Goal: Task Accomplishment & Management: Manage account settings

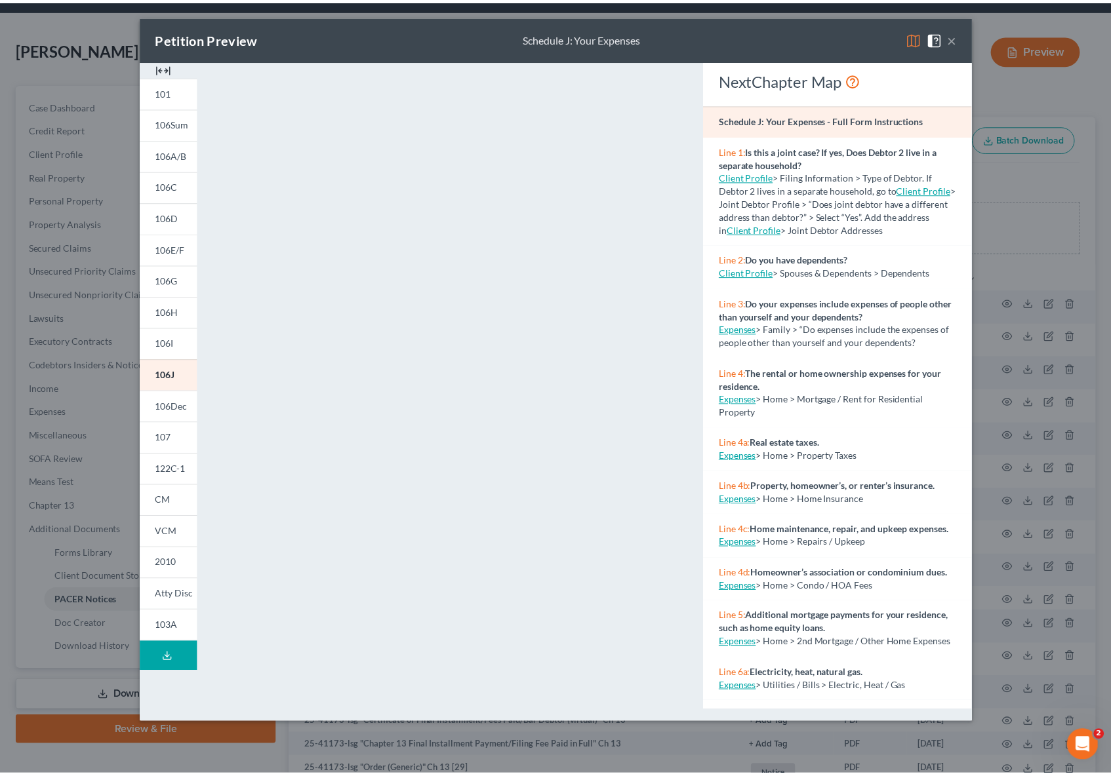
scroll to position [43, 0]
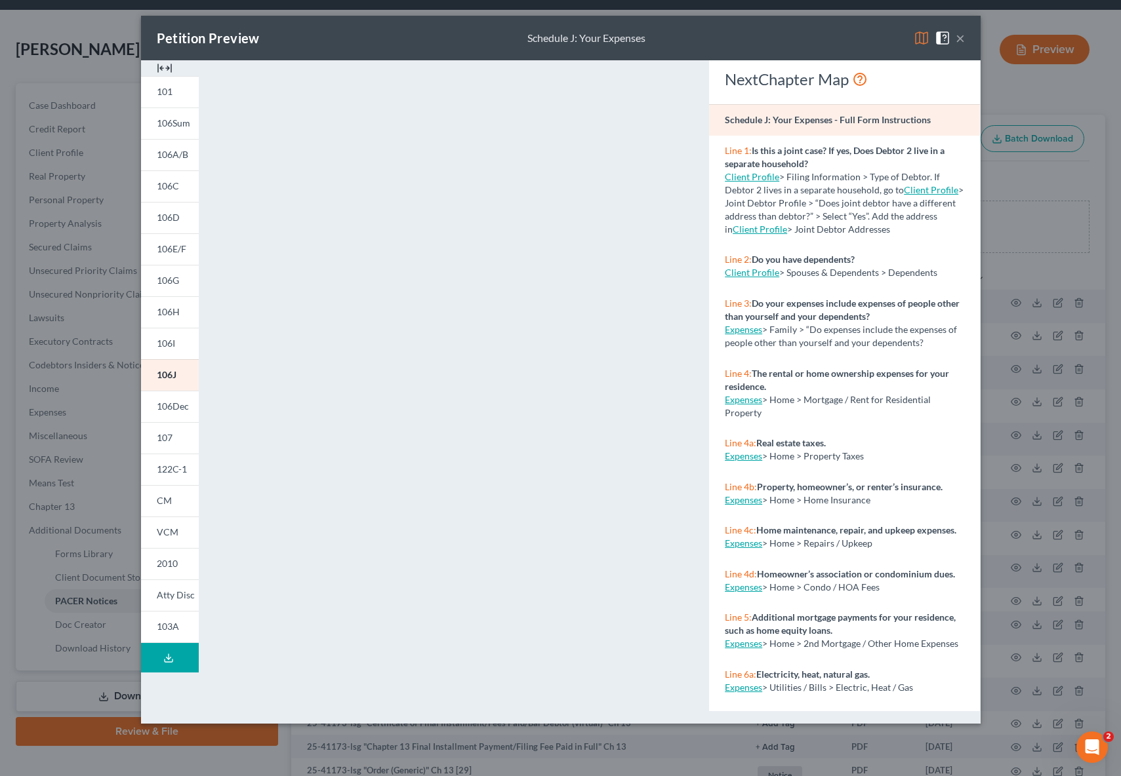
click at [964, 38] on div "Petition Preview Schedule J: Your Expenses ×" at bounding box center [560, 38] width 839 height 45
click at [963, 41] on button "×" at bounding box center [960, 38] width 9 height 16
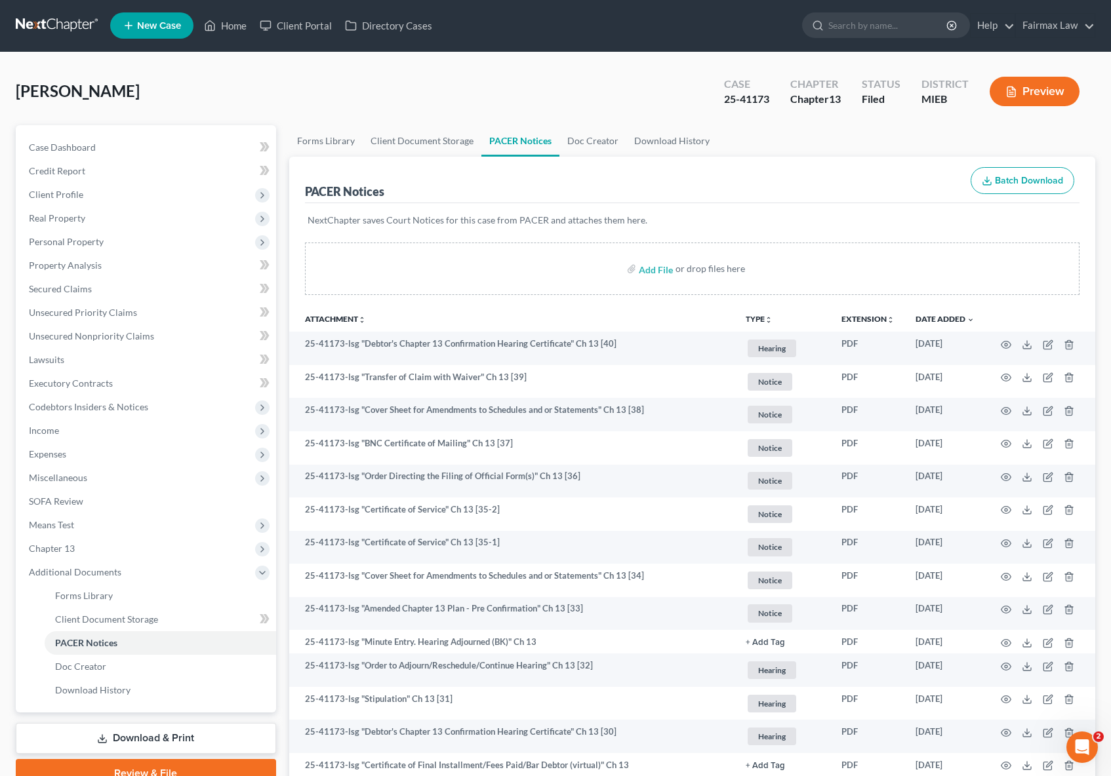
scroll to position [0, 0]
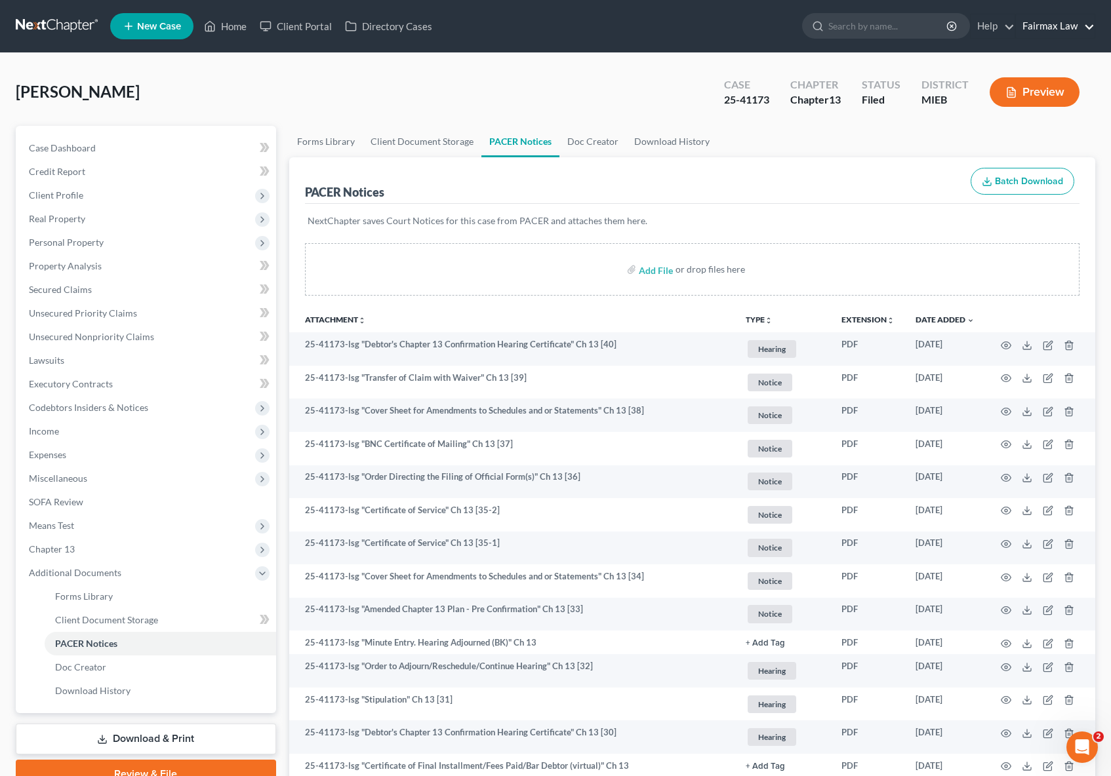
click at [1081, 33] on link "Fairmax Law" at bounding box center [1055, 26] width 79 height 24
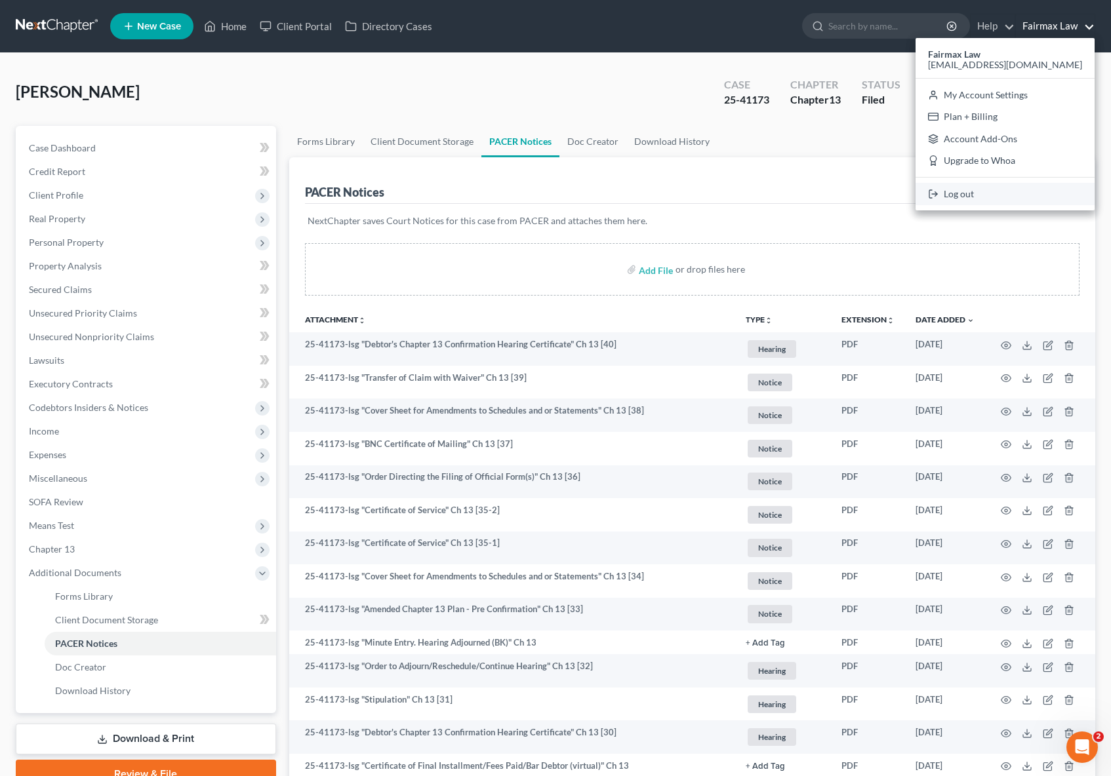
click at [1005, 194] on link "Log out" at bounding box center [1005, 194] width 179 height 22
